Goal: Task Accomplishment & Management: Manage account settings

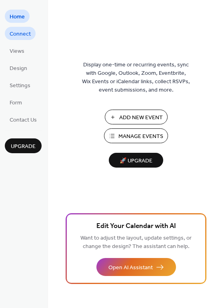
click at [10, 31] on span "Connect" at bounding box center [20, 34] width 21 height 8
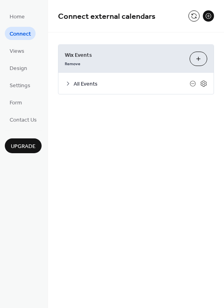
click at [64, 82] on div "All Events" at bounding box center [135, 83] width 155 height 21
click at [69, 85] on icon at bounding box center [68, 84] width 6 height 6
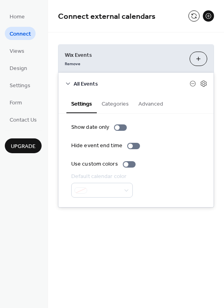
click at [116, 99] on button "Categories" at bounding box center [115, 103] width 37 height 18
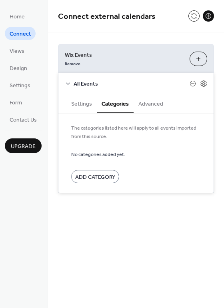
click at [161, 103] on button "Advanced" at bounding box center [151, 103] width 34 height 18
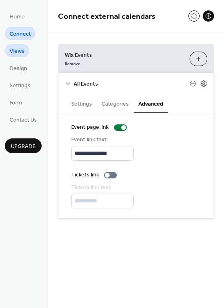
click at [27, 54] on link "Views" at bounding box center [17, 50] width 24 height 13
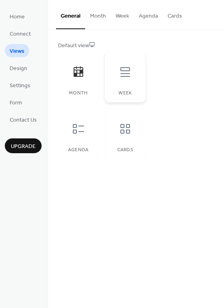
click at [118, 64] on div at bounding box center [125, 72] width 24 height 24
click at [125, 73] on icon at bounding box center [125, 72] width 13 height 13
click at [94, 21] on button "Month" at bounding box center [98, 14] width 26 height 28
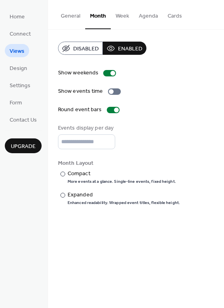
click at [67, 19] on button "General" at bounding box center [70, 14] width 29 height 28
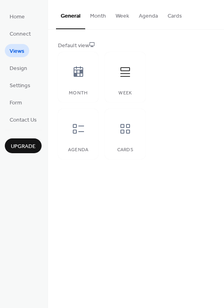
click at [102, 14] on button "Month" at bounding box center [98, 14] width 26 height 28
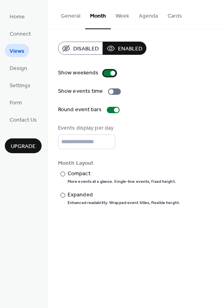
click at [111, 74] on div at bounding box center [113, 73] width 5 height 5
click at [104, 73] on div at bounding box center [106, 73] width 5 height 5
click at [109, 92] on div at bounding box center [111, 91] width 5 height 5
click at [115, 112] on div at bounding box center [113, 110] width 13 height 6
click at [115, 111] on div at bounding box center [113, 110] width 13 height 6
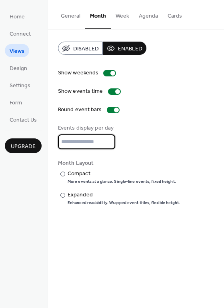
click at [94, 144] on input "*" at bounding box center [86, 142] width 57 height 15
drag, startPoint x: 83, startPoint y: 143, endPoint x: 59, endPoint y: 143, distance: 23.2
click at [59, 143] on input "*" at bounding box center [86, 142] width 56 height 15
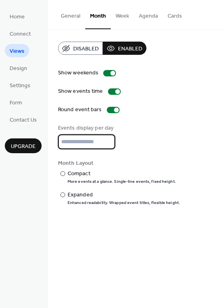
type input "**"
click at [179, 139] on div "Events display per day **" at bounding box center [136, 136] width 156 height 25
click at [96, 179] on div "More events at a glance. Single-line events, fixed height." at bounding box center [122, 182] width 109 height 6
click at [87, 195] on div "Expanded" at bounding box center [123, 195] width 111 height 8
click at [149, 18] on button "Agenda" at bounding box center [148, 14] width 29 height 28
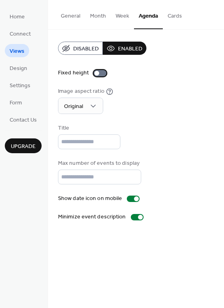
click at [95, 71] on div at bounding box center [97, 73] width 5 height 5
click at [101, 72] on div at bounding box center [103, 73] width 5 height 5
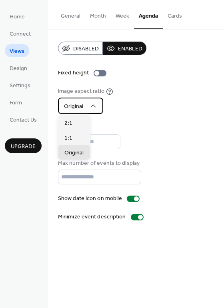
click at [95, 105] on icon at bounding box center [93, 106] width 8 height 8
click at [132, 106] on div "Image aspect ratio Original" at bounding box center [136, 100] width 156 height 27
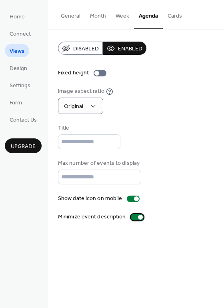
click at [138, 218] on div at bounding box center [140, 217] width 5 height 5
click at [132, 218] on div at bounding box center [134, 217] width 5 height 5
click at [171, 15] on button "Cards" at bounding box center [175, 14] width 24 height 28
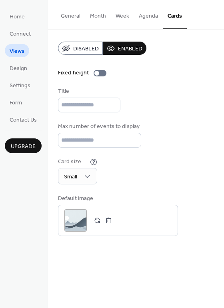
click at [83, 46] on span "Disabled" at bounding box center [86, 49] width 26 height 8
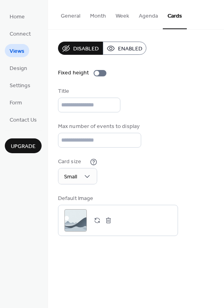
click at [173, 17] on button "Cards" at bounding box center [175, 14] width 24 height 29
click at [145, 14] on button "Agenda" at bounding box center [148, 14] width 29 height 28
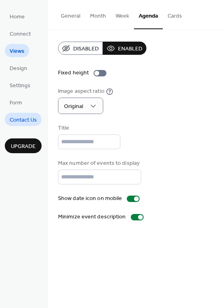
click at [34, 117] on span "Contact Us" at bounding box center [23, 120] width 27 height 8
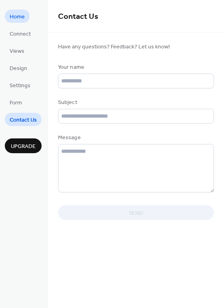
click at [20, 17] on span "Home" at bounding box center [17, 17] width 15 height 8
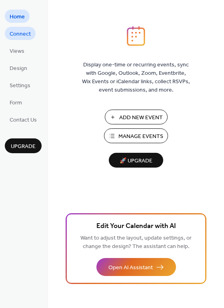
click at [14, 30] on span "Connect" at bounding box center [20, 34] width 21 height 8
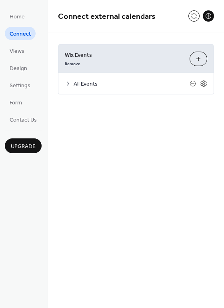
click at [67, 83] on icon at bounding box center [68, 84] width 6 height 6
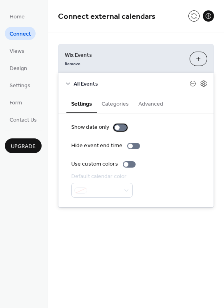
click at [116, 126] on div at bounding box center [117, 127] width 5 height 5
click at [116, 126] on div at bounding box center [120, 128] width 13 height 6
click at [110, 101] on button "Categories" at bounding box center [115, 103] width 37 height 18
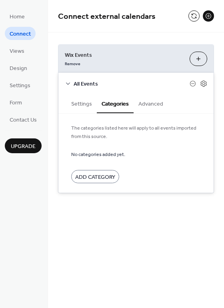
click at [144, 101] on button "Advanced" at bounding box center [151, 103] width 34 height 18
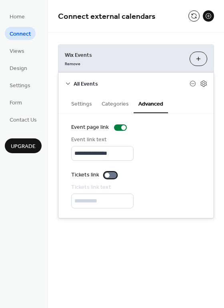
click at [108, 176] on div at bounding box center [107, 175] width 5 height 5
click at [108, 176] on div at bounding box center [110, 175] width 13 height 6
click at [108, 176] on div at bounding box center [107, 175] width 5 height 5
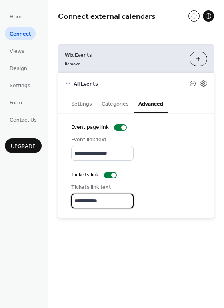
scroll to position [0, 0]
drag, startPoint x: 108, startPoint y: 203, endPoint x: 71, endPoint y: 203, distance: 37.7
click at [71, 203] on div "**********" at bounding box center [135, 166] width 155 height 105
type input "*******"
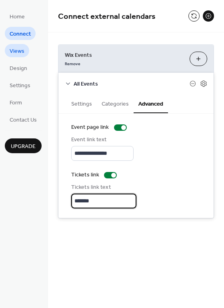
click at [23, 52] on span "Views" at bounding box center [17, 51] width 15 height 8
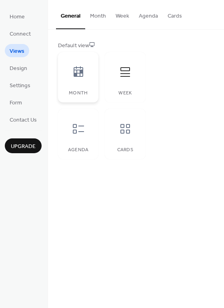
click at [70, 76] on div at bounding box center [78, 72] width 24 height 24
click at [19, 68] on span "Design" at bounding box center [19, 68] width 18 height 8
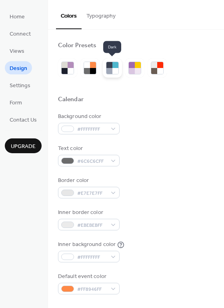
click at [116, 69] on div at bounding box center [116, 71] width 6 height 6
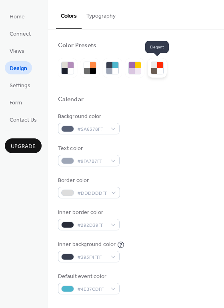
click at [160, 63] on div at bounding box center [160, 65] width 6 height 6
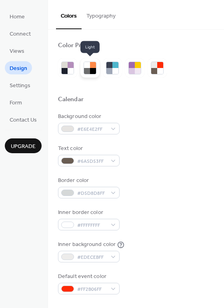
click at [91, 73] on div at bounding box center [93, 71] width 6 height 6
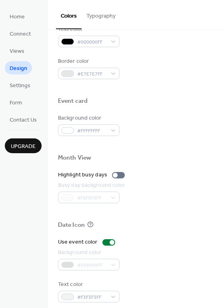
scroll to position [342, 0]
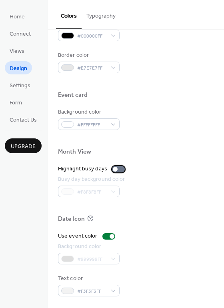
click at [113, 169] on div at bounding box center [115, 169] width 5 height 5
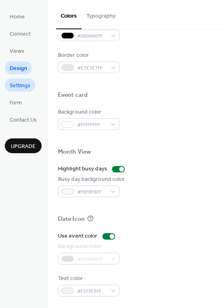
click at [10, 83] on span "Settings" at bounding box center [20, 86] width 21 height 8
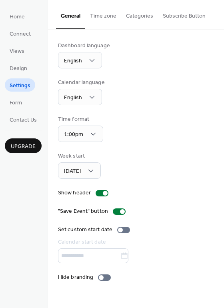
click at [186, 16] on button "Subscribe Button" at bounding box center [184, 14] width 52 height 28
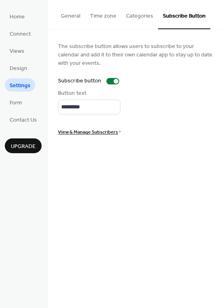
click at [95, 130] on span "View & Manage Subscribers" at bounding box center [88, 132] width 60 height 8
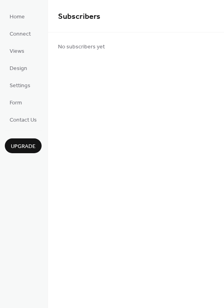
click at [119, 56] on div "No subscribers yet" at bounding box center [136, 46] width 176 height 28
click at [33, 123] on span "Contact Us" at bounding box center [23, 120] width 27 height 8
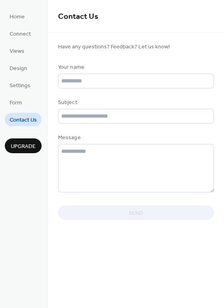
click at [26, 22] on li "Home" at bounding box center [17, 16] width 25 height 13
click at [21, 14] on span "Home" at bounding box center [17, 17] width 15 height 8
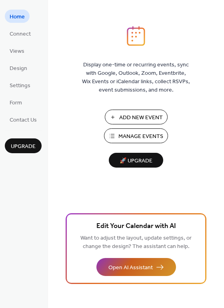
click at [163, 269] on button "Open AI Assistant" at bounding box center [137, 267] width 80 height 18
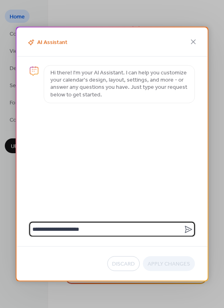
type textarea "**********"
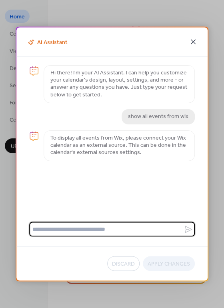
click at [194, 38] on icon at bounding box center [194, 42] width 10 height 10
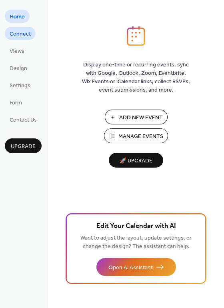
click at [22, 31] on span "Connect" at bounding box center [20, 34] width 21 height 8
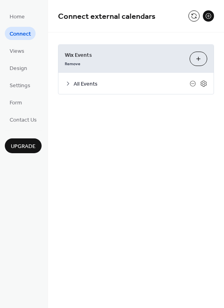
click at [198, 59] on button "Customize" at bounding box center [199, 59] width 18 height 14
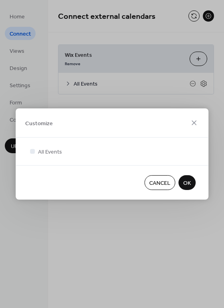
click at [188, 183] on span "OK" at bounding box center [187, 183] width 8 height 8
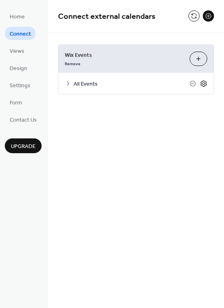
click at [203, 85] on icon at bounding box center [204, 84] width 6 height 6
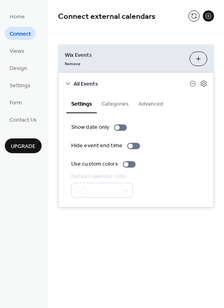
click at [113, 103] on button "Categories" at bounding box center [115, 103] width 37 height 18
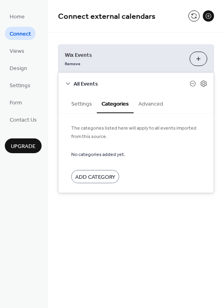
click at [148, 107] on button "Advanced" at bounding box center [151, 103] width 34 height 18
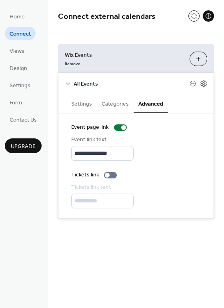
click at [81, 105] on button "Settings" at bounding box center [81, 103] width 30 height 18
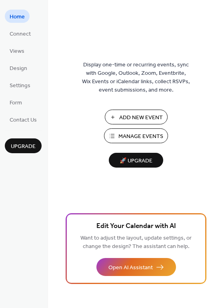
click at [140, 138] on span "Manage Events" at bounding box center [141, 137] width 45 height 8
